Goal: Task Accomplishment & Management: Manage account settings

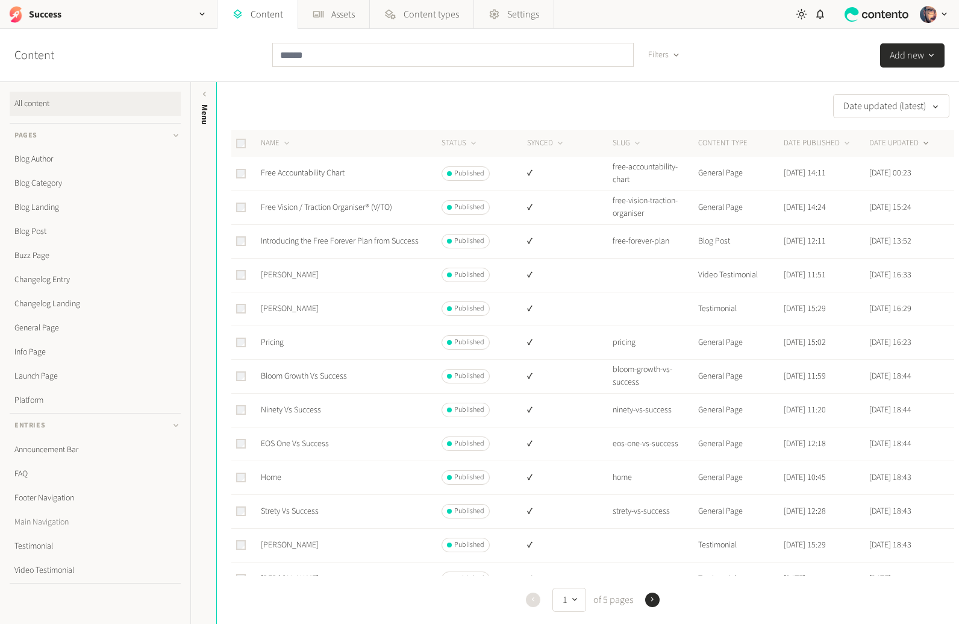
click at [72, 524] on link "Main Navigation" at bounding box center [95, 522] width 171 height 24
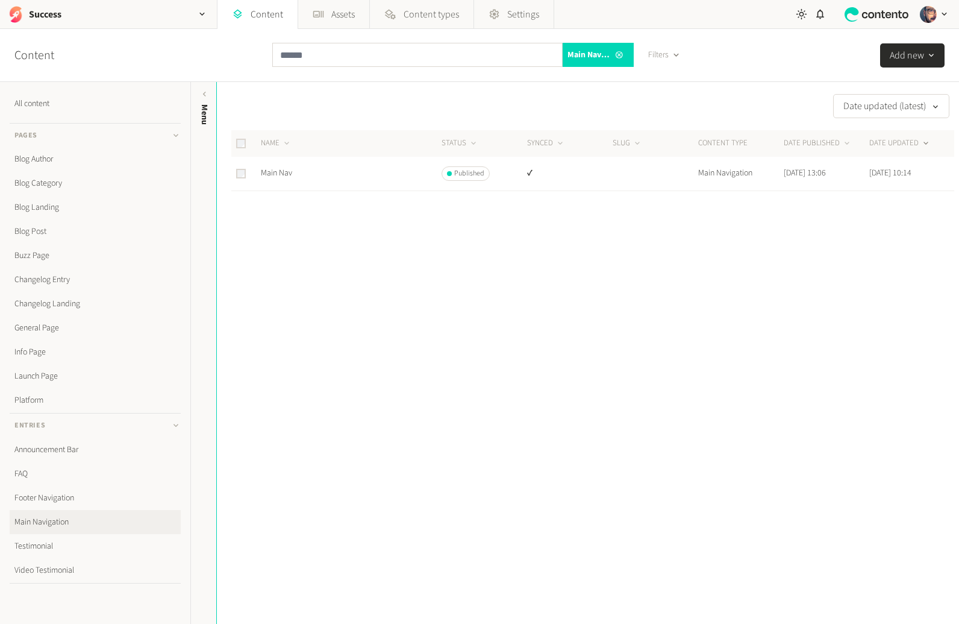
click at [262, 166] on td "Main Nav" at bounding box center [350, 174] width 181 height 34
click at [272, 169] on link "Main Nav" at bounding box center [276, 173] width 31 height 12
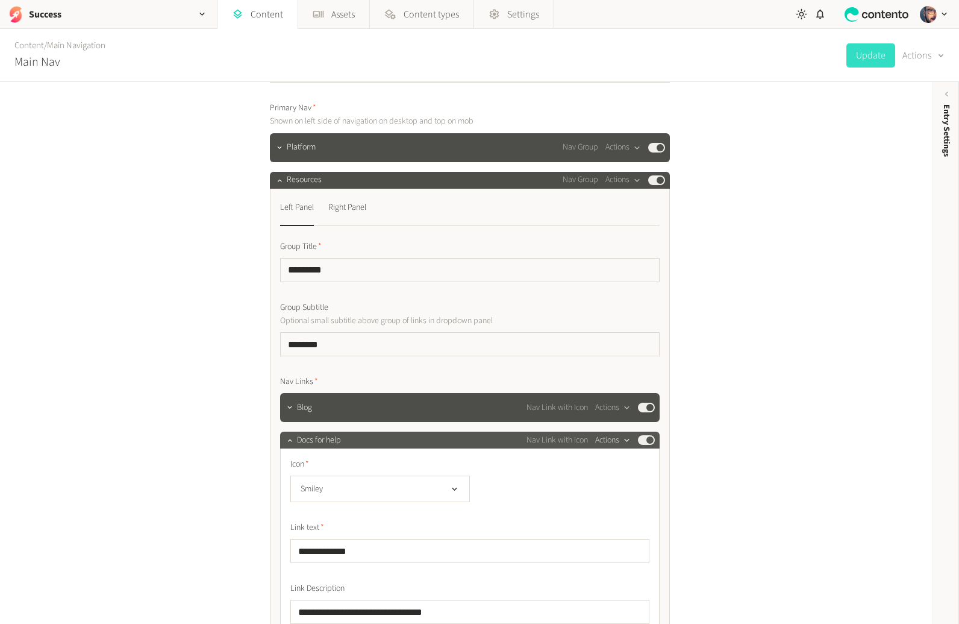
scroll to position [81, 0]
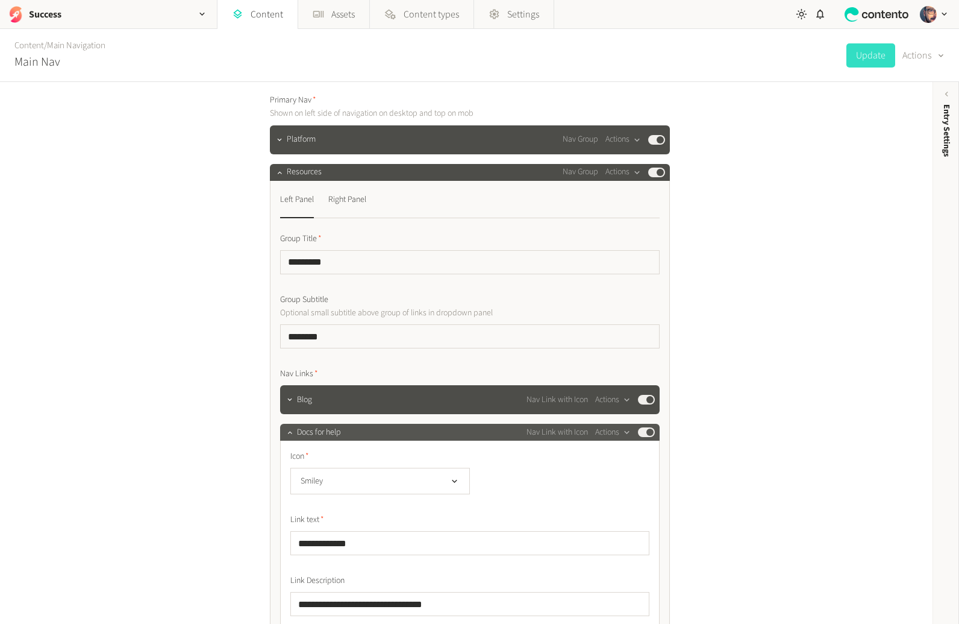
click at [321, 433] on span "Docs for help" at bounding box center [319, 432] width 44 height 13
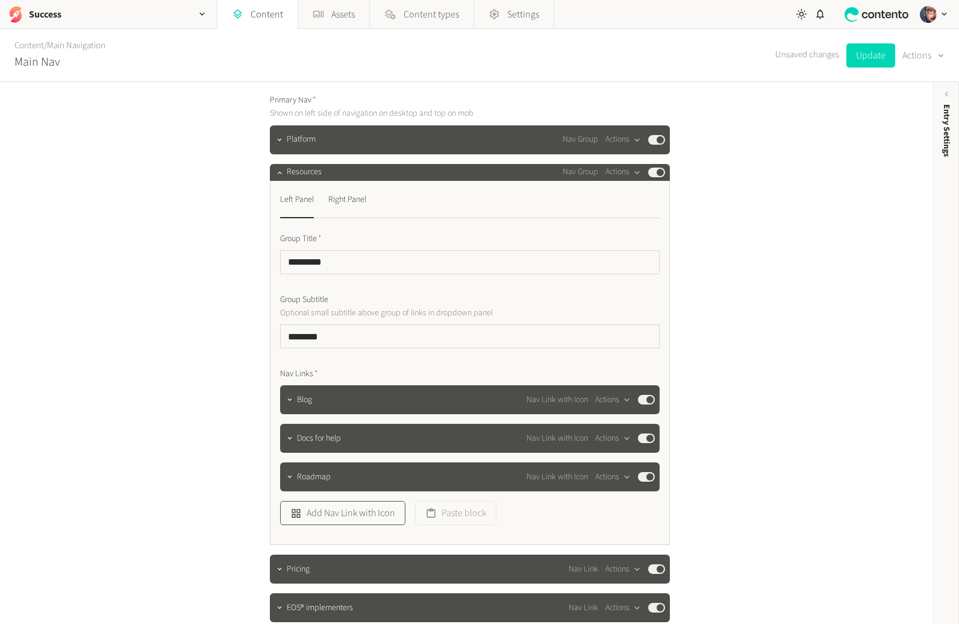
click at [366, 517] on button "Add Nav Link with Icon" at bounding box center [342, 513] width 125 height 24
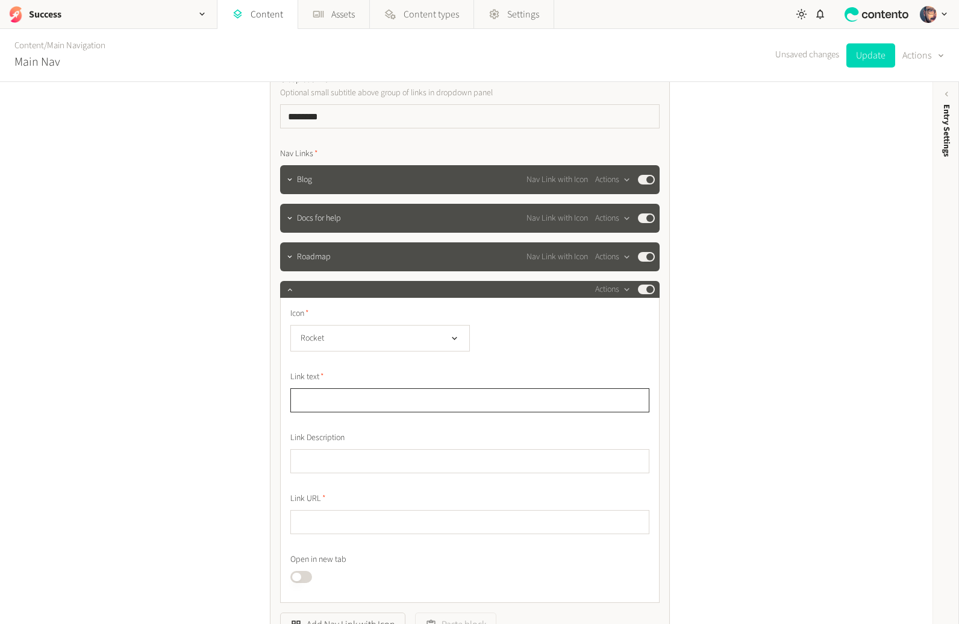
scroll to position [348, 0]
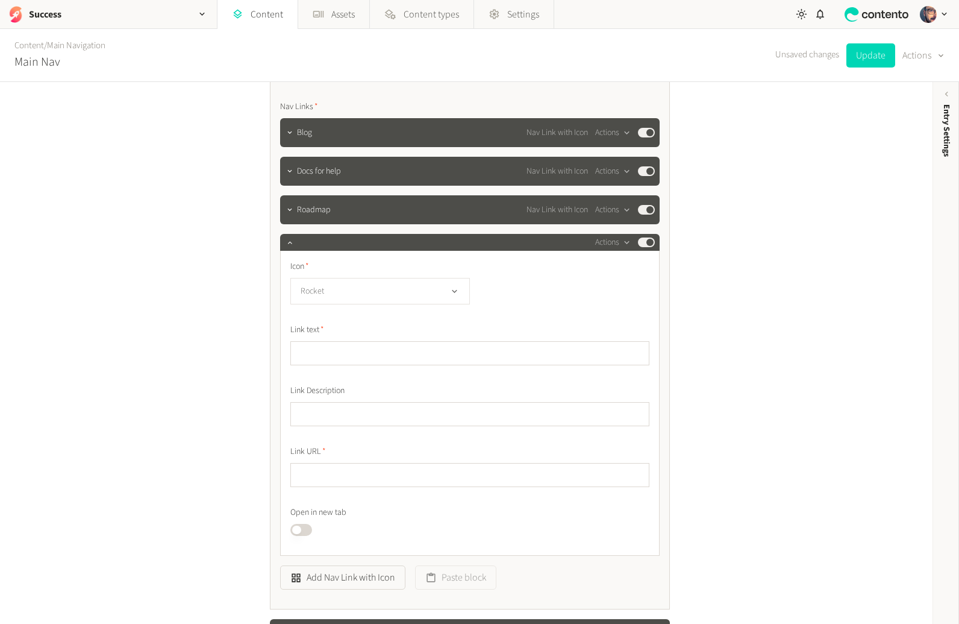
click at [358, 289] on button "Rocket" at bounding box center [380, 291] width 180 height 27
click at [322, 383] on span "Trophy" at bounding box center [319, 389] width 23 height 13
click at [398, 355] on input "text" at bounding box center [469, 353] width 359 height 24
click at [359, 473] on input "text" at bounding box center [469, 475] width 359 height 24
paste input "**********"
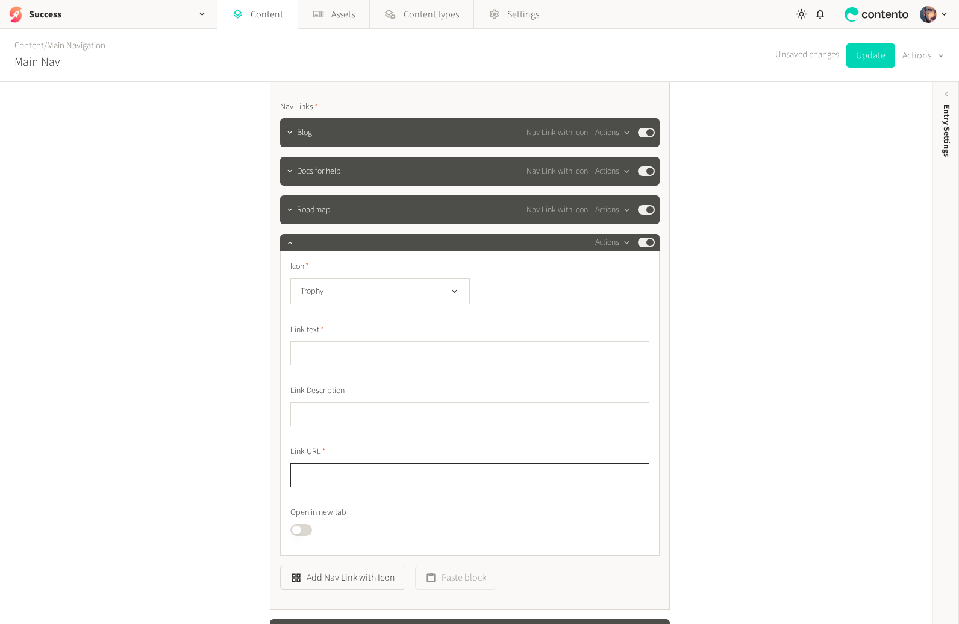
type input "**********"
click at [333, 290] on button "Trophy" at bounding box center [380, 291] width 180 height 27
click at [362, 415] on li "Sparkles" at bounding box center [380, 416] width 178 height 24
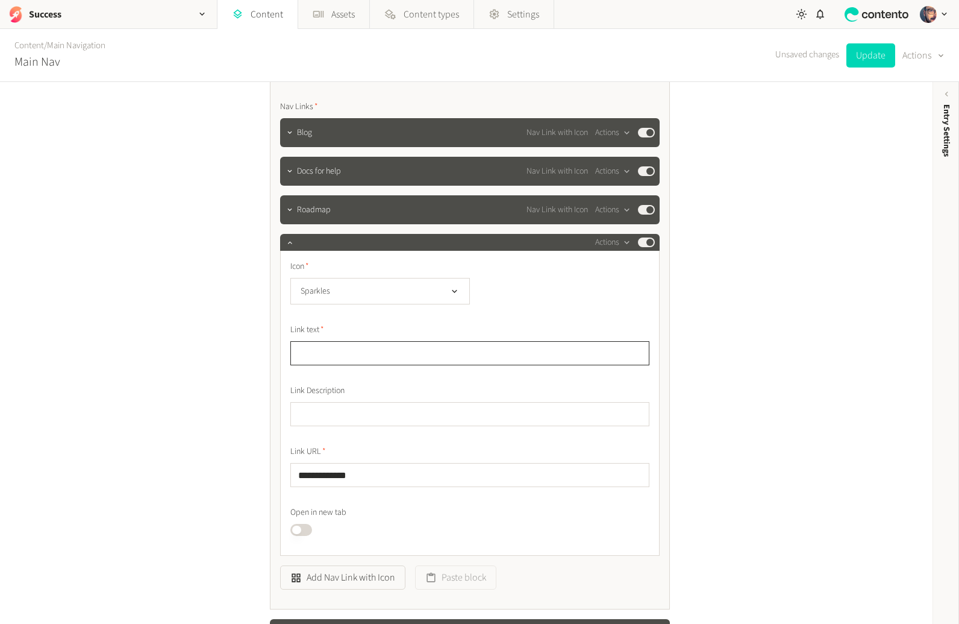
click at [356, 345] on input "text" at bounding box center [469, 353] width 359 height 24
type input "****"
click at [375, 406] on input "text" at bounding box center [469, 414] width 359 height 24
paste input "**********"
type input "**********"
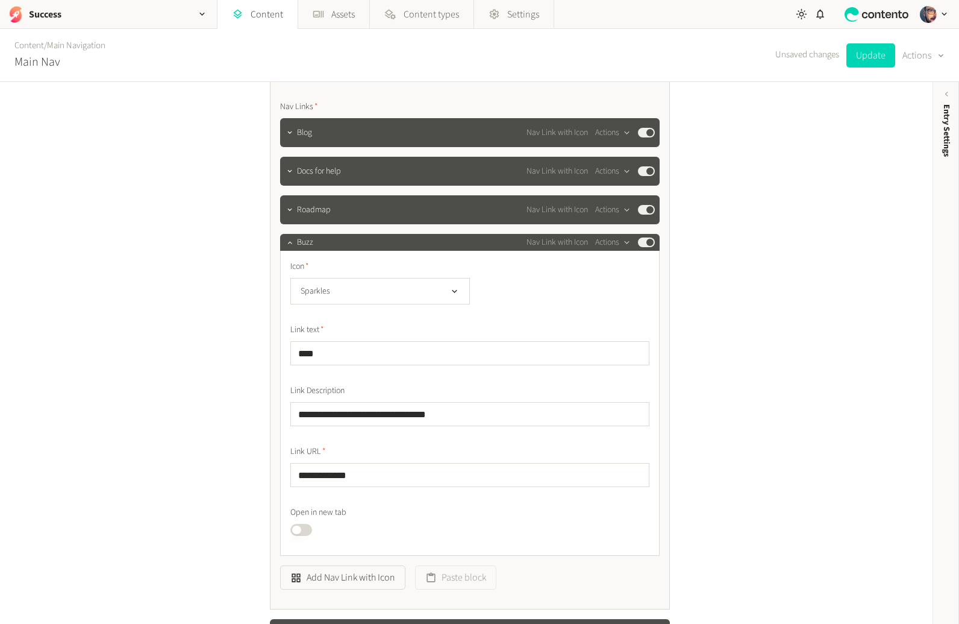
click at [850, 358] on div "**********" at bounding box center [466, 353] width 933 height 542
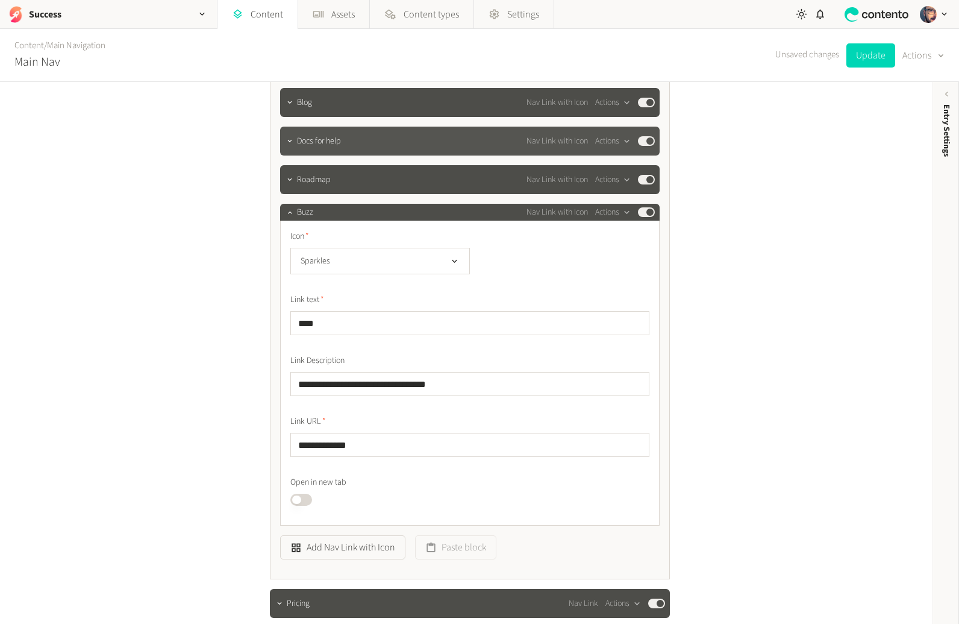
scroll to position [224, 0]
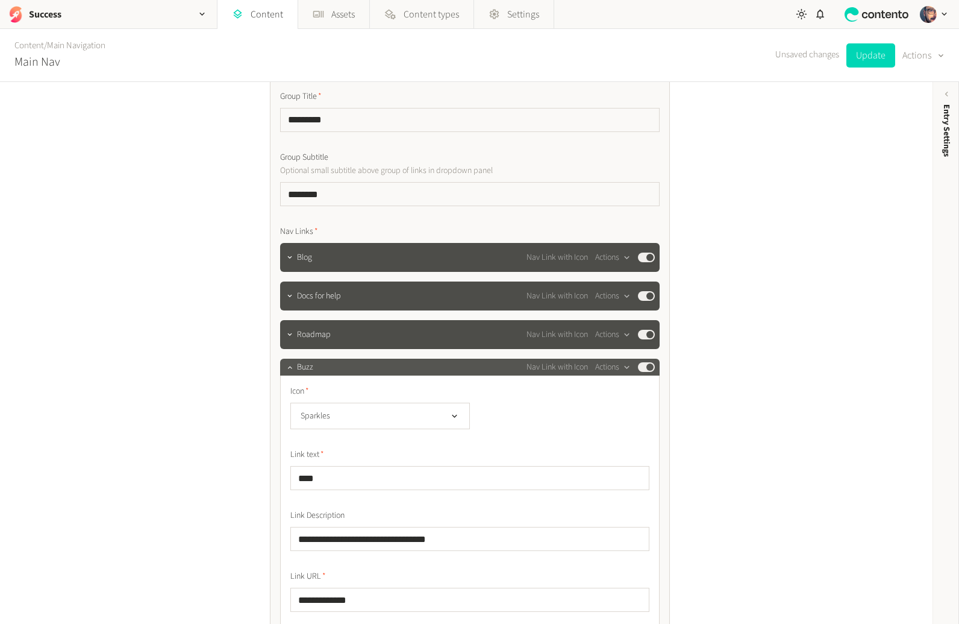
click at [326, 369] on div "Buzz Nav Link with Icon Actions Published" at bounding box center [476, 367] width 358 height 14
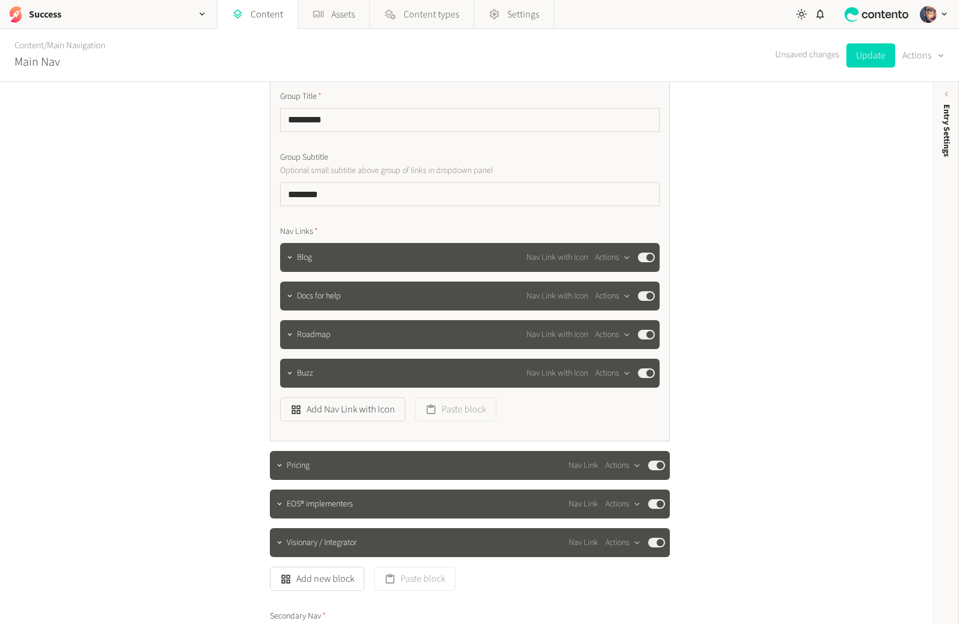
scroll to position [0, 0]
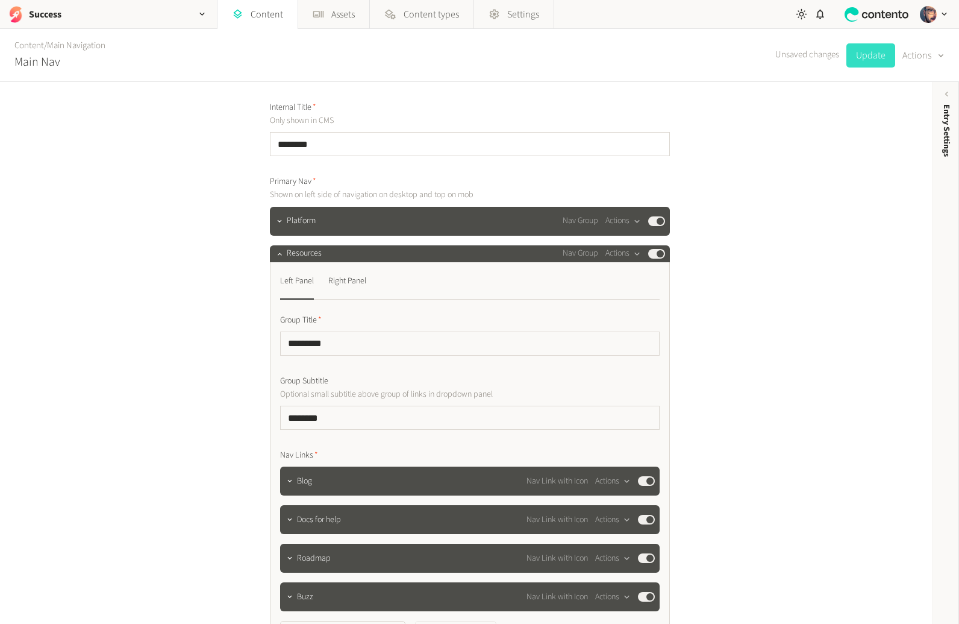
click at [863, 62] on button "Update" at bounding box center [871, 55] width 49 height 24
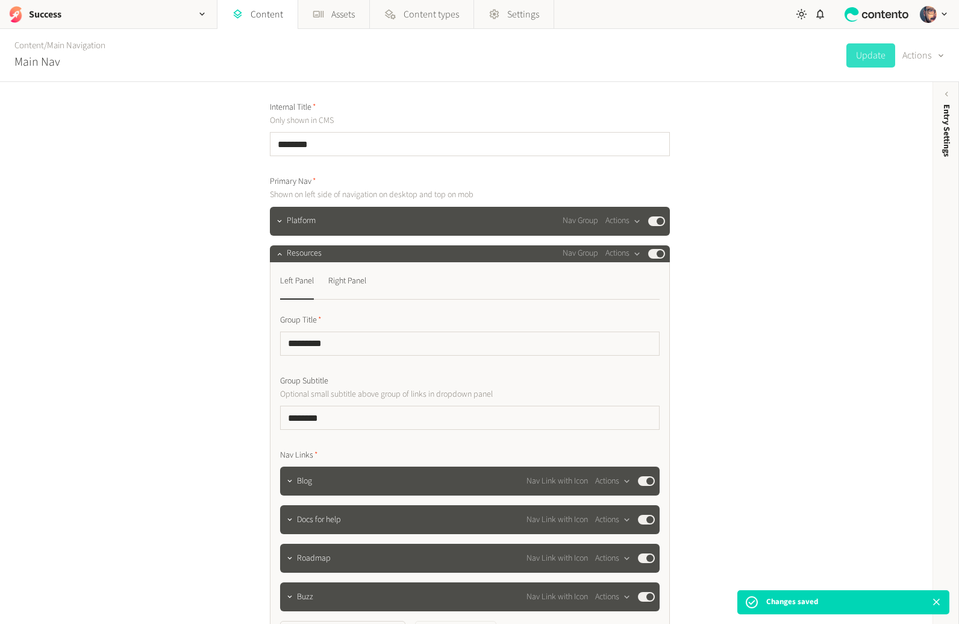
drag, startPoint x: 266, startPoint y: 13, endPoint x: 298, endPoint y: 52, distance: 50.1
click at [266, 13] on link "Content" at bounding box center [258, 14] width 80 height 29
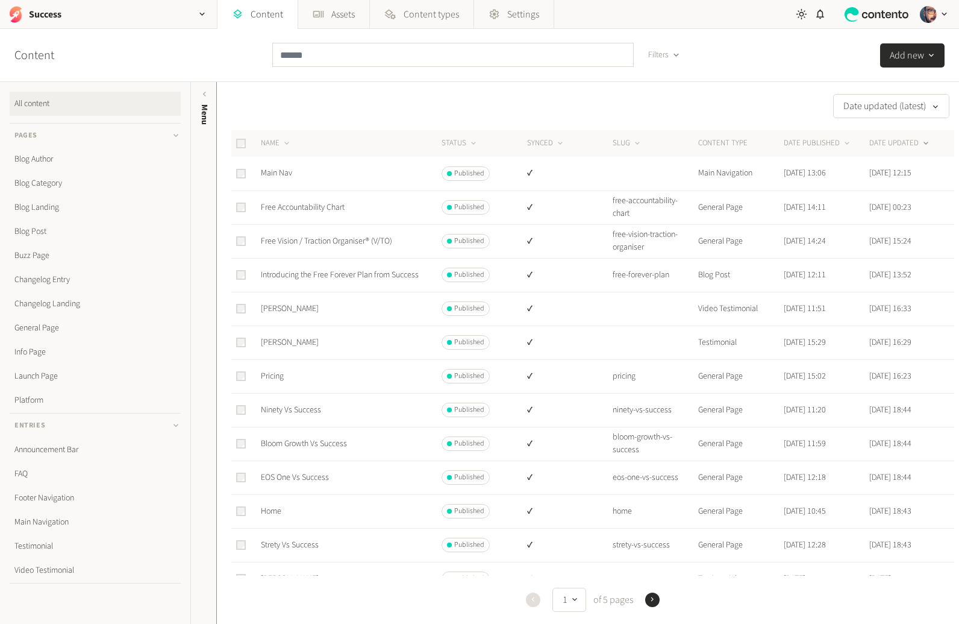
click at [674, 54] on icon "button" at bounding box center [676, 55] width 10 height 10
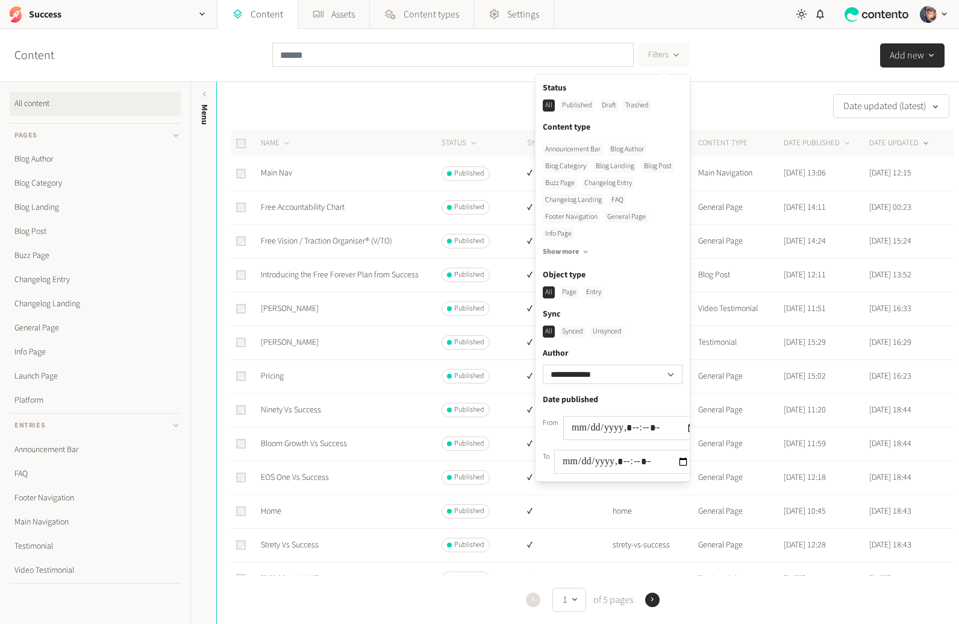
drag, startPoint x: 608, startPoint y: 328, endPoint x: 651, endPoint y: 322, distance: 43.7
click at [608, 328] on div "Unsynced" at bounding box center [608, 331] width 34 height 12
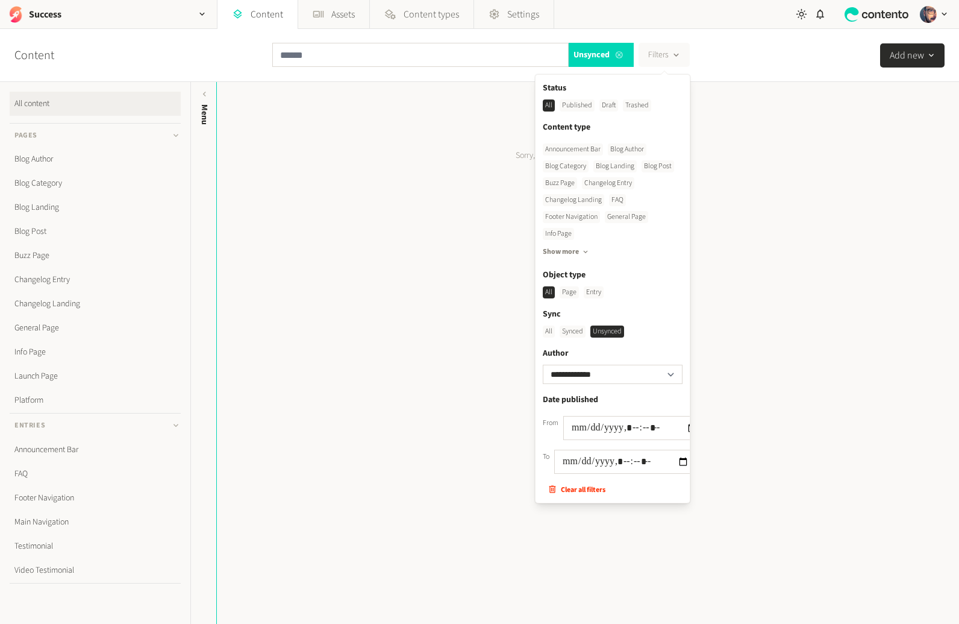
click at [622, 56] on icon at bounding box center [620, 55] width 10 height 8
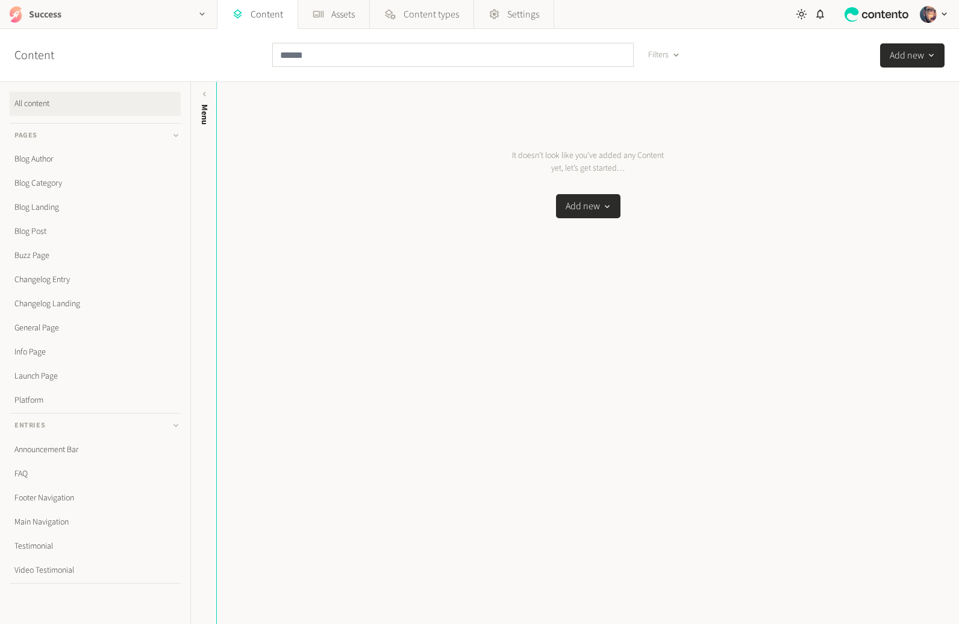
click at [81, 7] on div "Success" at bounding box center [108, 14] width 217 height 28
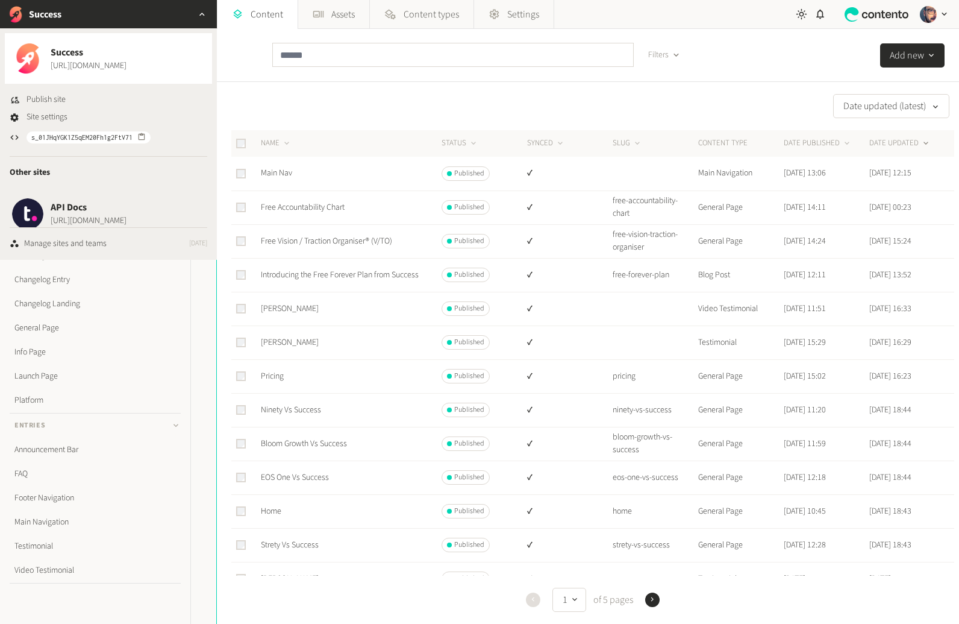
drag, startPoint x: 52, startPoint y: 102, endPoint x: 102, endPoint y: 108, distance: 49.9
click at [53, 101] on span "Publish site" at bounding box center [46, 99] width 39 height 13
click at [283, 171] on link "Main Nav" at bounding box center [276, 173] width 31 height 12
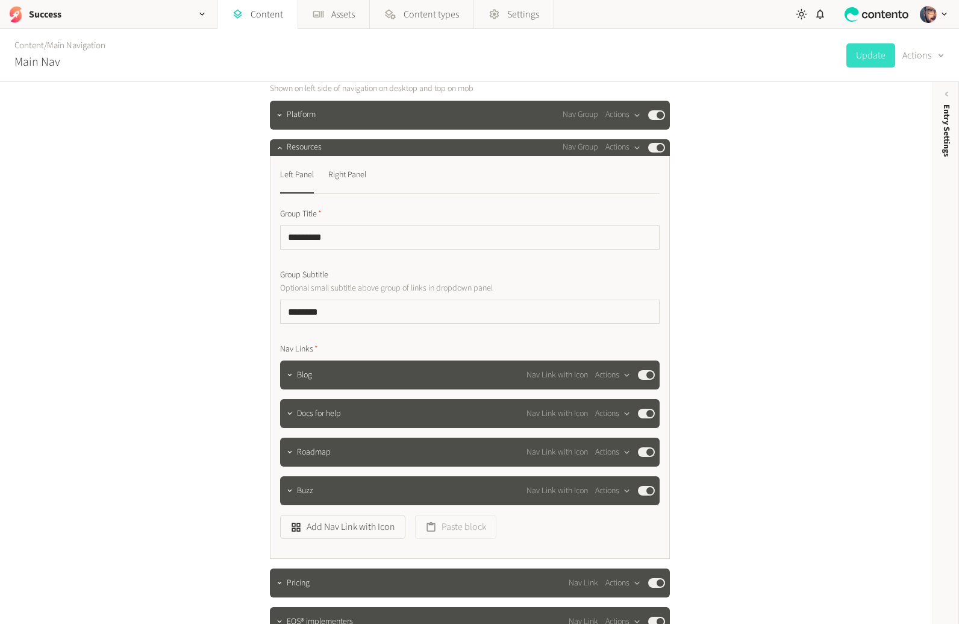
scroll to position [222, 0]
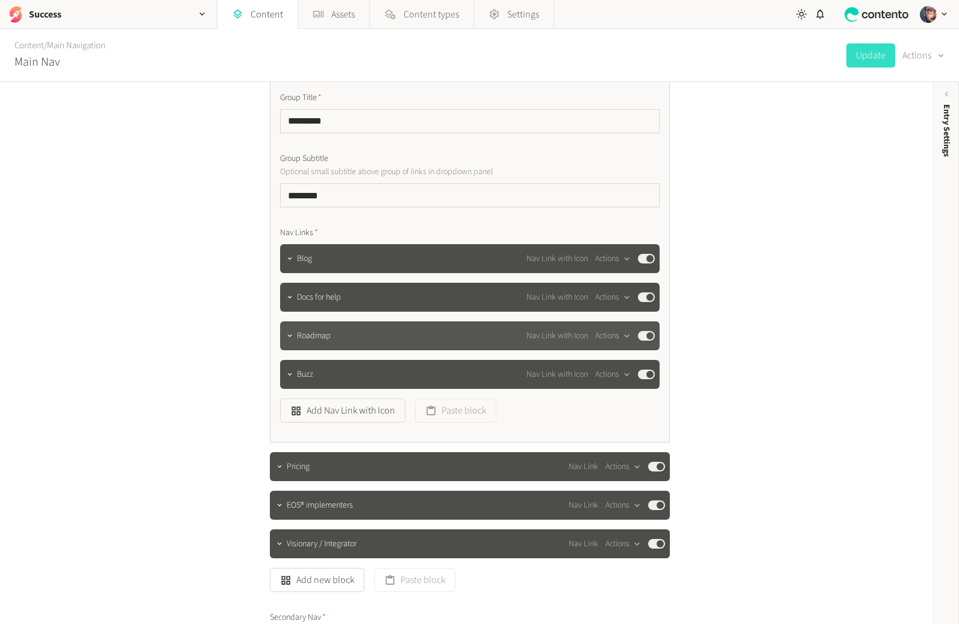
click at [311, 337] on span "Roadmap" at bounding box center [314, 336] width 34 height 13
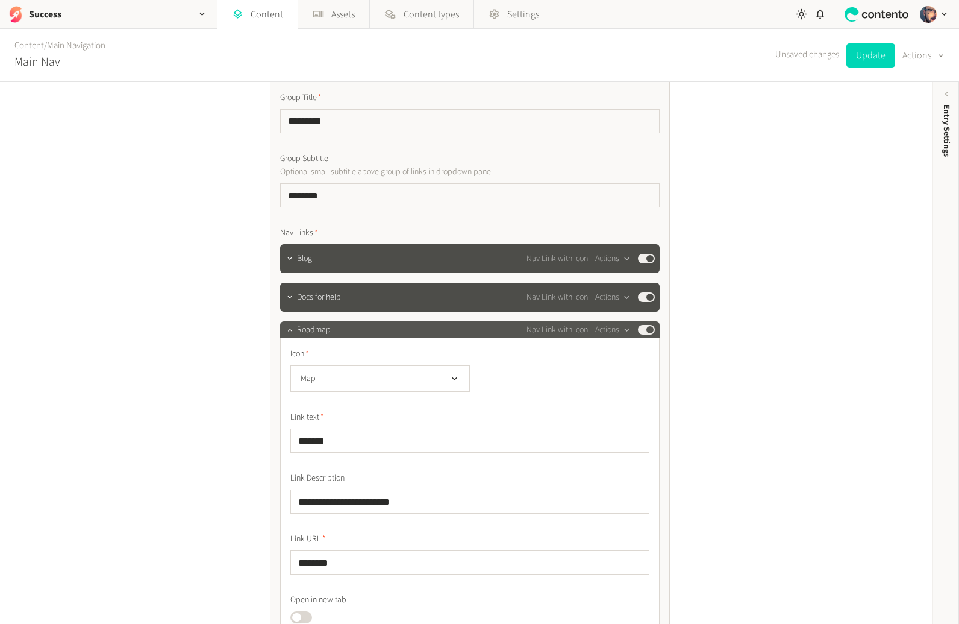
click at [312, 333] on span "Roadmap" at bounding box center [314, 330] width 34 height 13
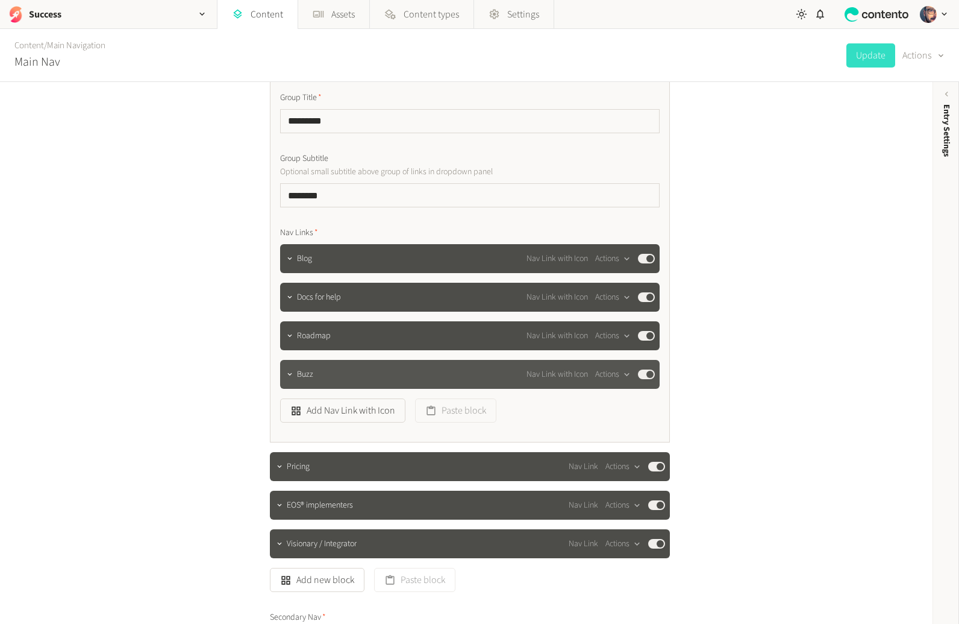
click at [317, 376] on div "Buzz Nav Link with Icon Actions Published" at bounding box center [476, 374] width 358 height 14
